Goal: Task Accomplishment & Management: Manage account settings

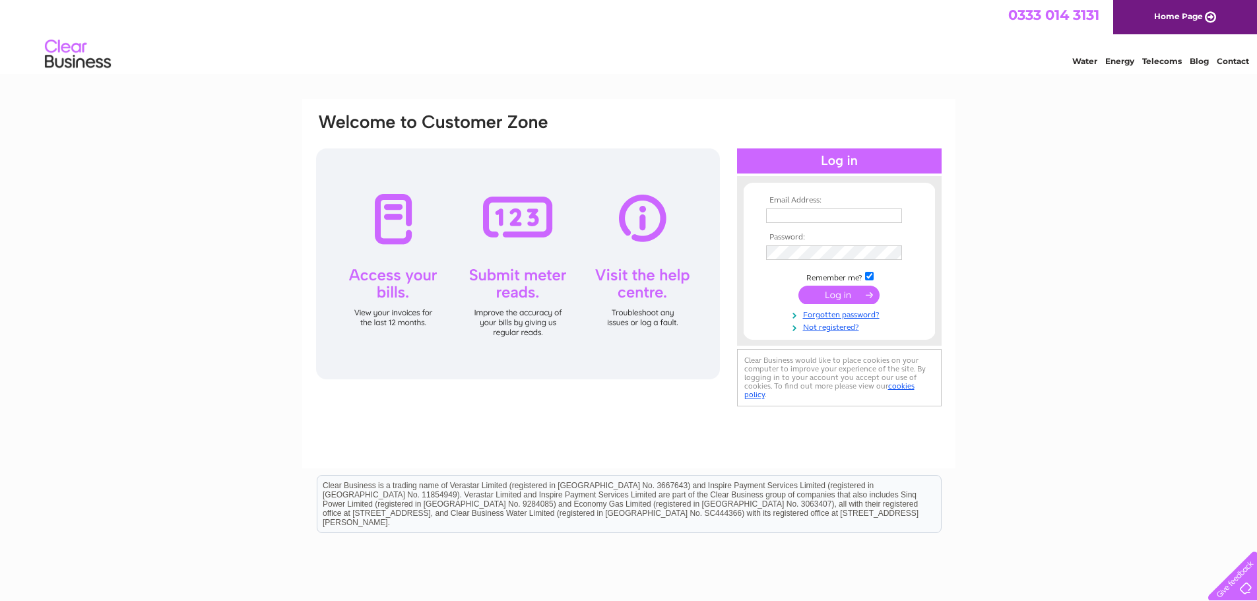
click at [393, 240] on div at bounding box center [518, 263] width 404 height 231
click at [800, 218] on input "text" at bounding box center [834, 216] width 137 height 16
type input "[PERSON_NAME][EMAIL_ADDRESS][PERSON_NAME][DOMAIN_NAME]"
click at [827, 315] on link "Forgotten password?" at bounding box center [841, 313] width 150 height 13
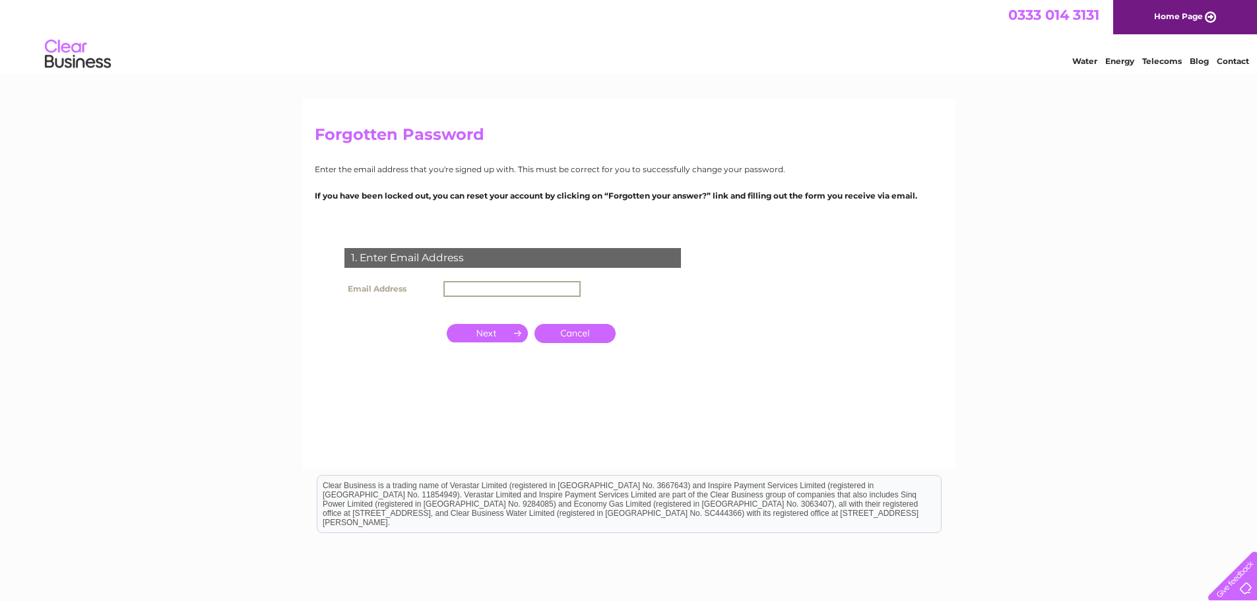
click at [461, 287] on input "text" at bounding box center [511, 289] width 137 height 16
type input "caroline.taylor@metrorod.co.uk"
click at [492, 330] on input "button" at bounding box center [487, 332] width 81 height 18
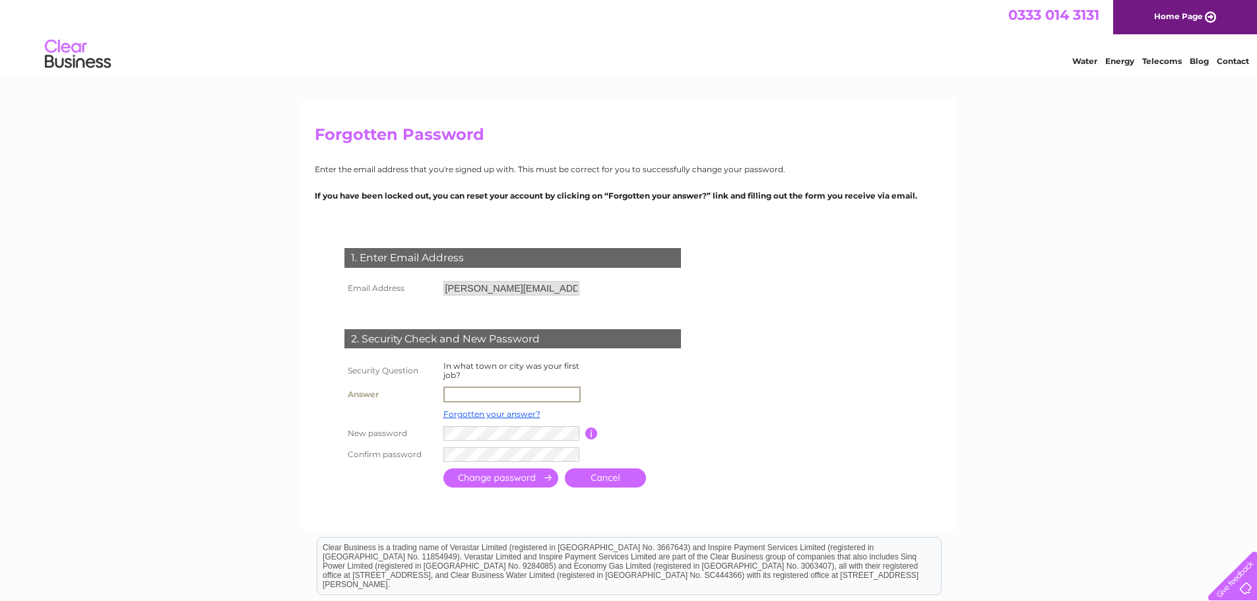
click at [454, 393] on input "text" at bounding box center [511, 395] width 137 height 16
type input "Newtown"
click at [489, 480] on input "submit" at bounding box center [500, 476] width 115 height 19
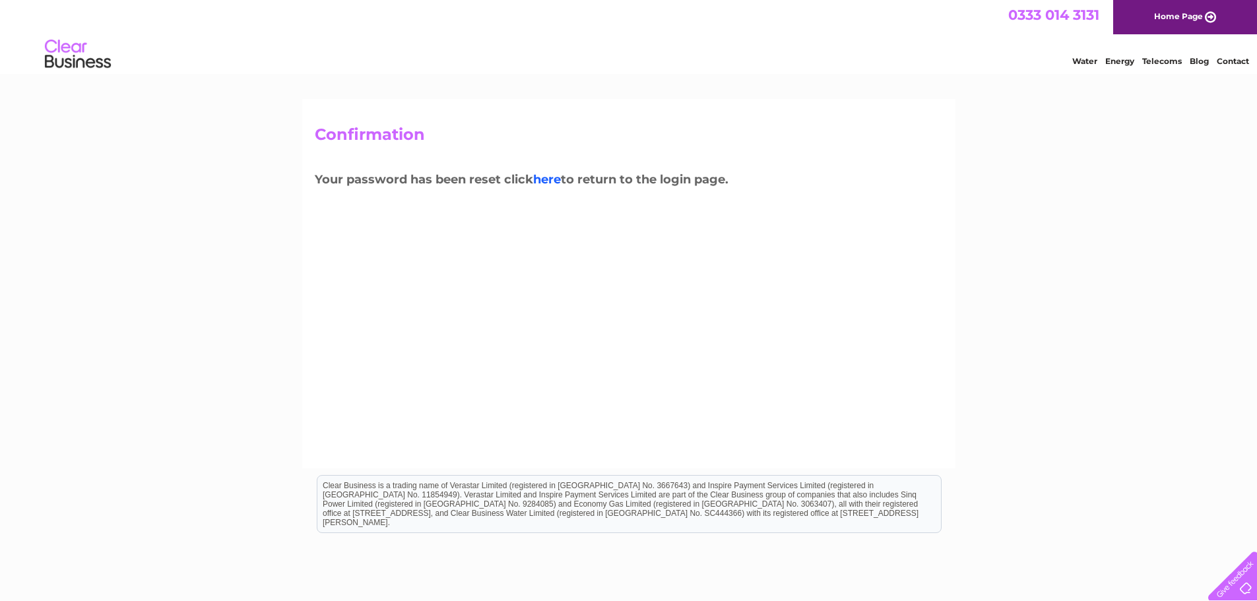
click at [547, 181] on link "here" at bounding box center [547, 179] width 28 height 15
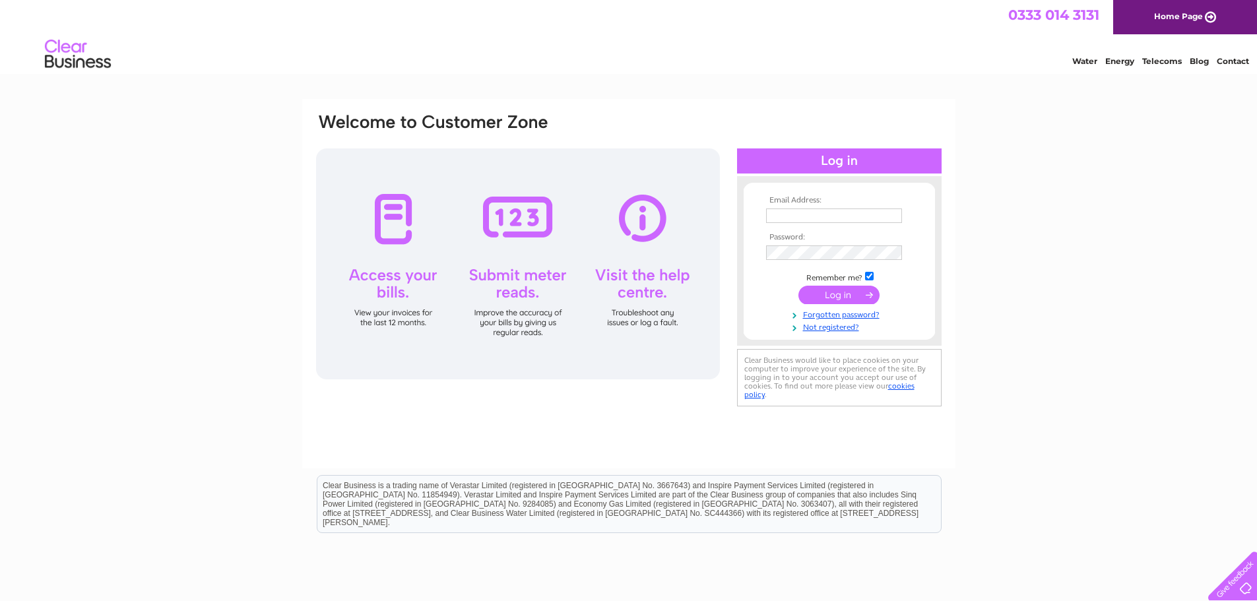
type input "caroline.taylor@metrorod.co.uk"
click at [844, 295] on input "submit" at bounding box center [838, 295] width 81 height 18
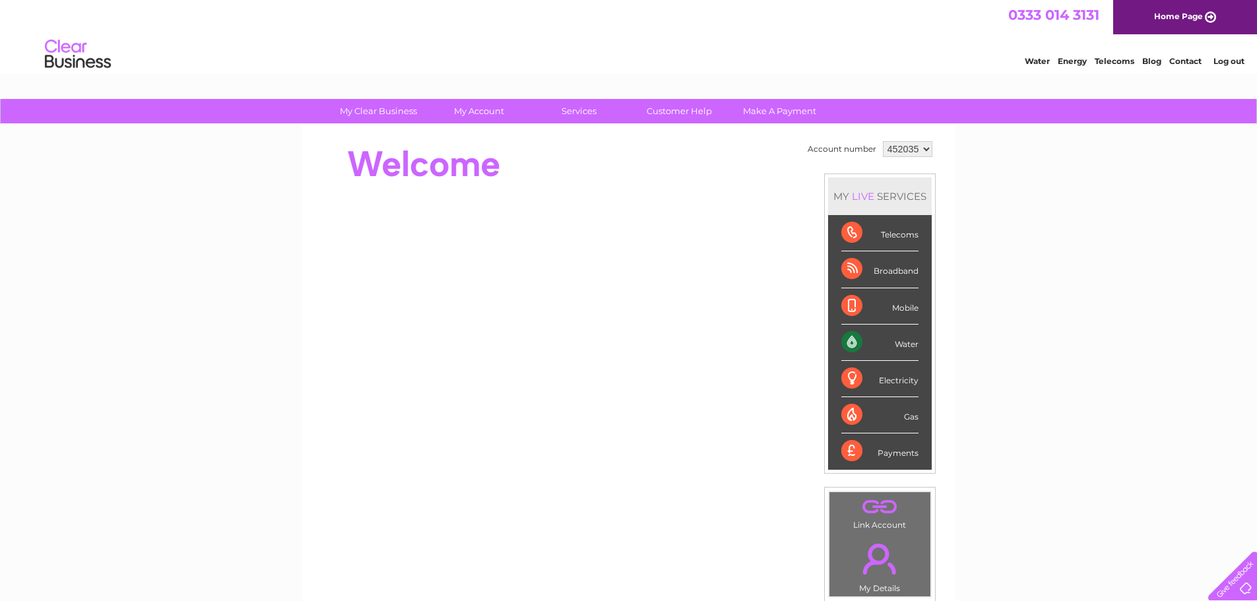
click at [900, 341] on div "Water" at bounding box center [879, 343] width 77 height 36
click at [852, 339] on div "Water" at bounding box center [879, 343] width 77 height 36
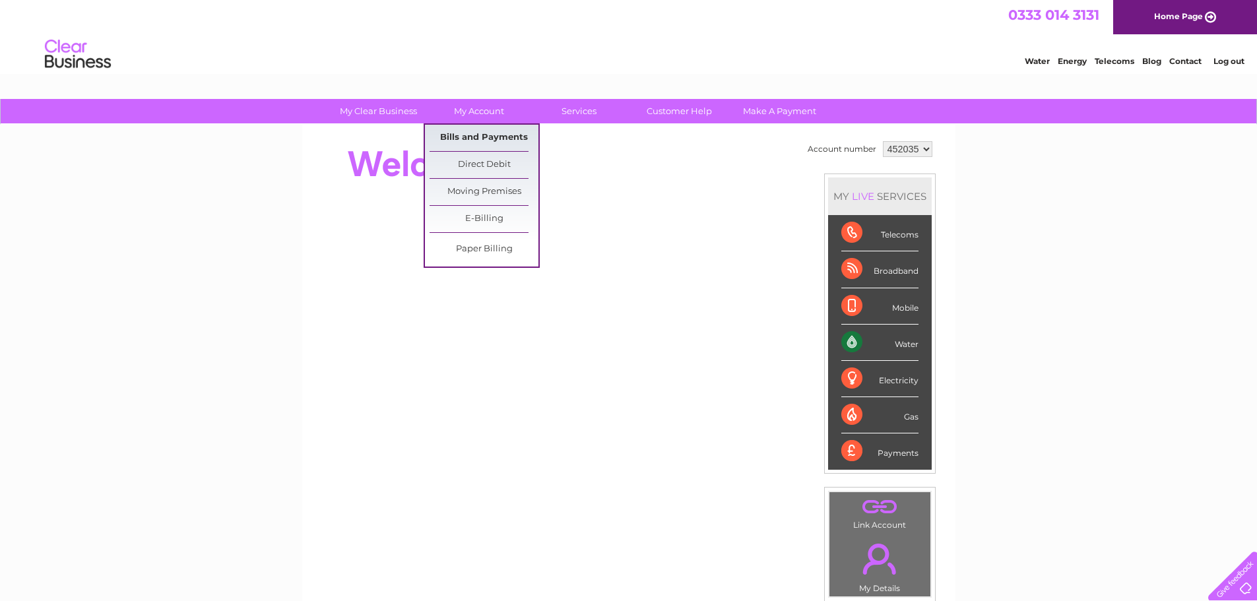
click at [486, 134] on link "Bills and Payments" at bounding box center [483, 138] width 109 height 26
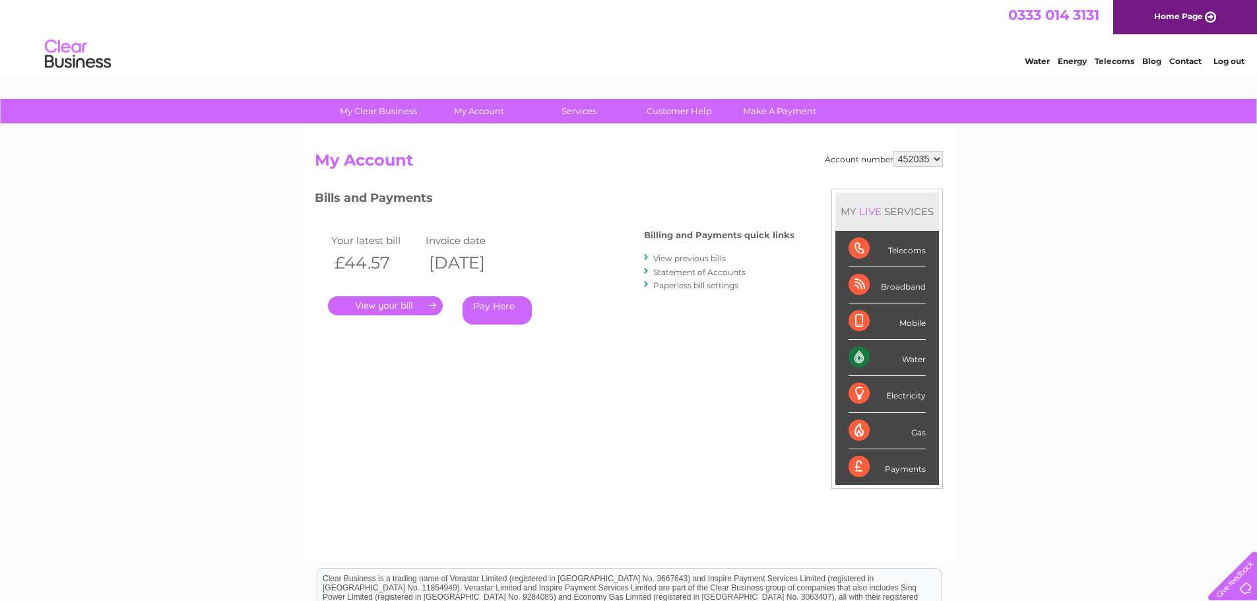
click at [393, 307] on link "." at bounding box center [385, 305] width 115 height 19
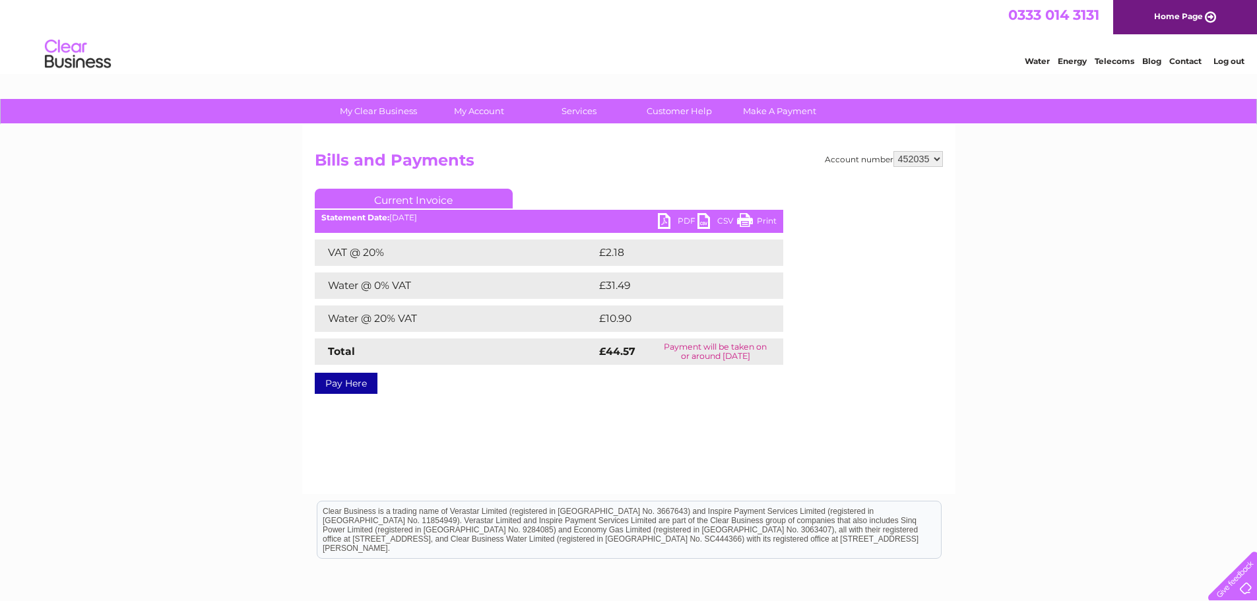
click at [677, 221] on link "PDF" at bounding box center [678, 222] width 40 height 19
click at [670, 220] on link "PDF" at bounding box center [678, 222] width 40 height 19
